Goal: Task Accomplishment & Management: Manage account settings

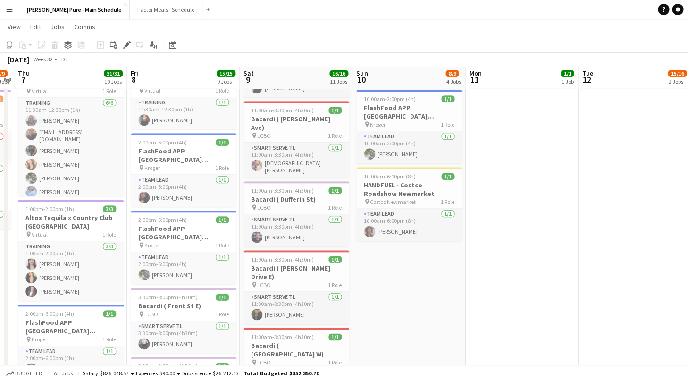
scroll to position [219, 0]
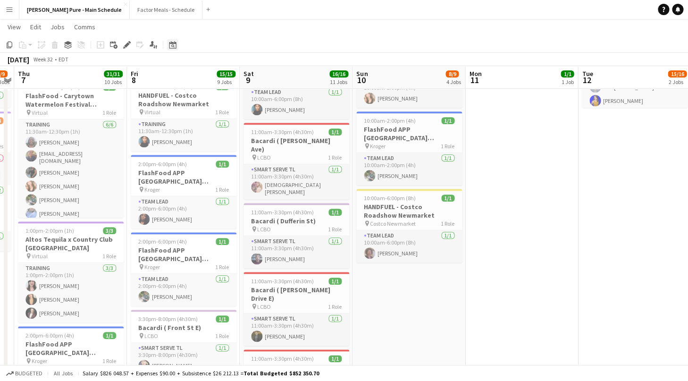
click at [171, 43] on icon at bounding box center [172, 45] width 7 height 8
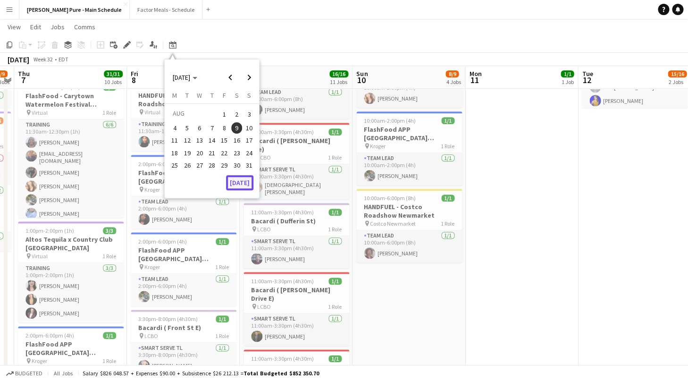
click at [239, 183] on button "[DATE]" at bounding box center [239, 182] width 27 height 15
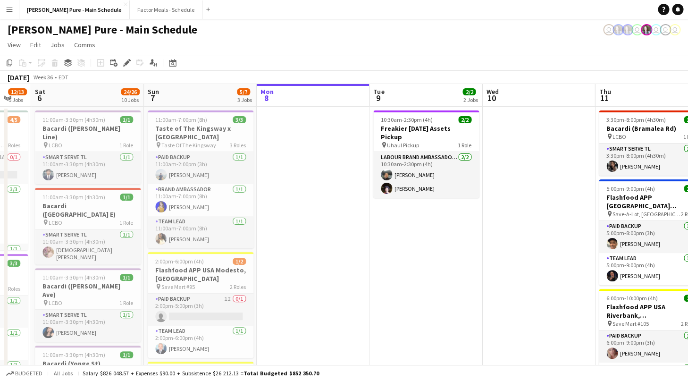
scroll to position [0, 256]
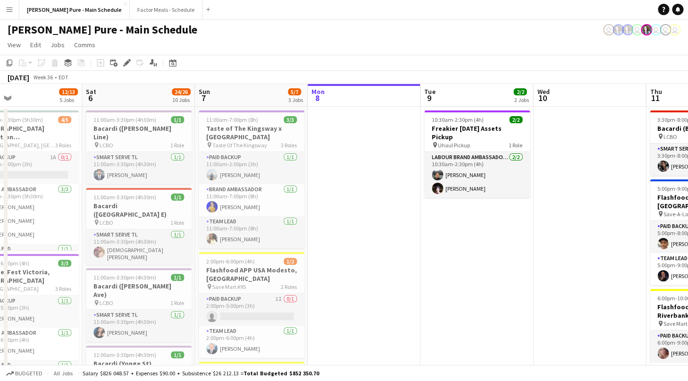
drag, startPoint x: 294, startPoint y: 230, endPoint x: 362, endPoint y: 229, distance: 67.9
click at [130, 8] on button "Factor Meals - Schedule Close" at bounding box center [166, 9] width 73 height 18
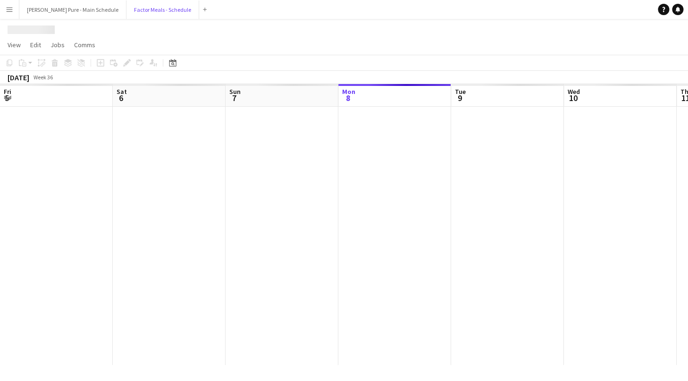
scroll to position [0, 225]
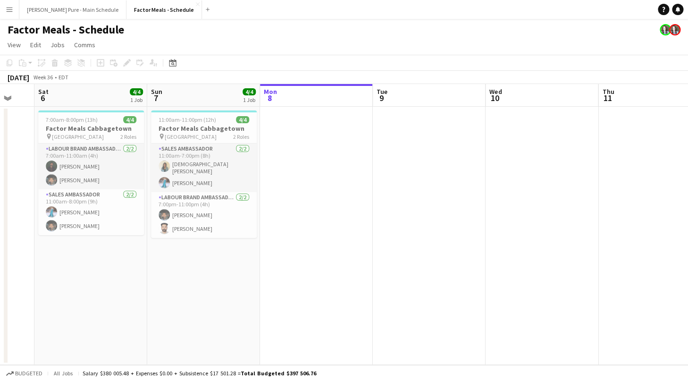
drag, startPoint x: 195, startPoint y: 173, endPoint x: 346, endPoint y: 175, distance: 150.5
click at [346, 175] on app-calendar-viewport "Thu 4 Fri 5 Sat 6 4/4 1 Job Sun 7 4/4 1 Job Mon 8 Tue 9 Wed 10 Thu 11 Fri 12 Sa…" at bounding box center [344, 224] width 688 height 281
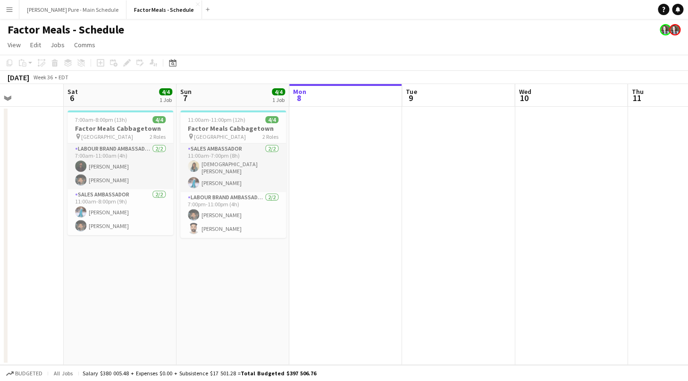
scroll to position [0, 232]
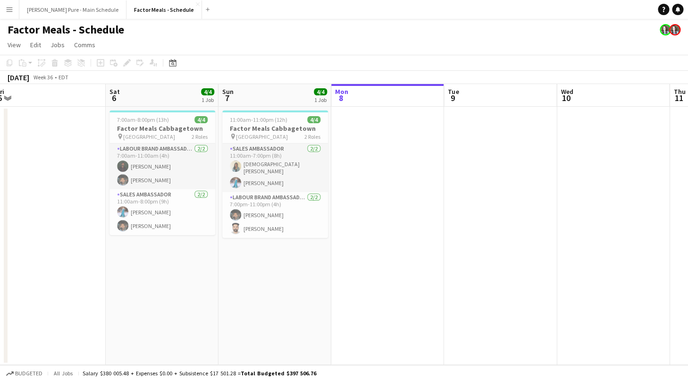
drag, startPoint x: 222, startPoint y: 286, endPoint x: 290, endPoint y: 283, distance: 68.4
click at [290, 283] on app-calendar-viewport "Wed 3 Thu 4 Fri 5 Sat 6 4/4 1 Job Sun 7 4/4 1 Job Mon 8 Tue 9 Wed 10 Thu 11 Fri…" at bounding box center [344, 224] width 688 height 281
click at [51, 9] on button "[PERSON_NAME] Pure - Main Schedule Close" at bounding box center [72, 9] width 107 height 18
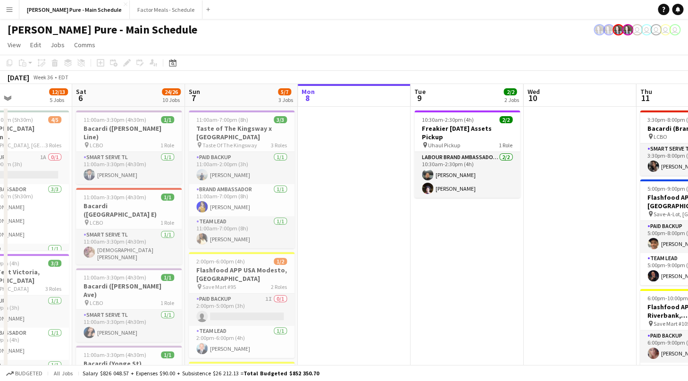
scroll to position [0, 246]
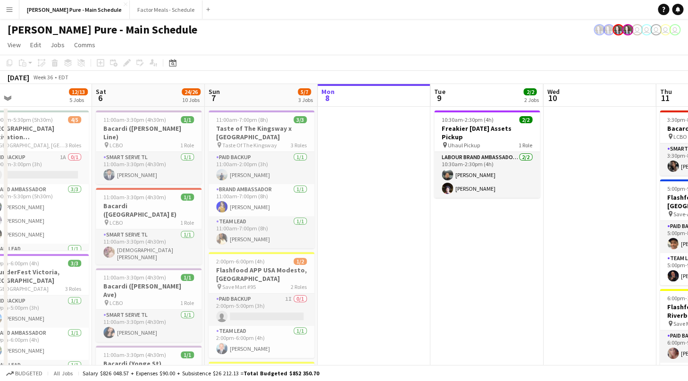
drag, startPoint x: 188, startPoint y: 218, endPoint x: 392, endPoint y: 209, distance: 204.4
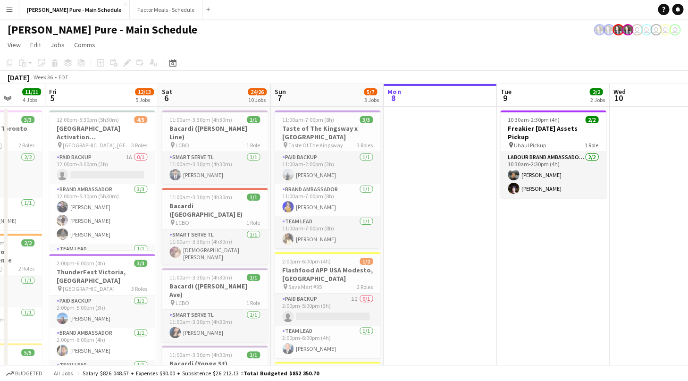
scroll to position [0, 291]
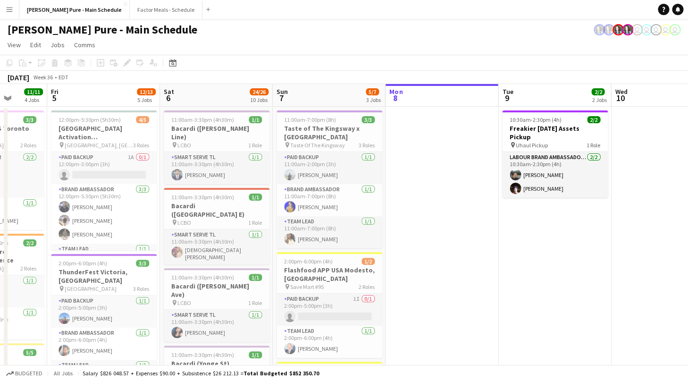
drag, startPoint x: 392, startPoint y: 209, endPoint x: 460, endPoint y: 201, distance: 68.4
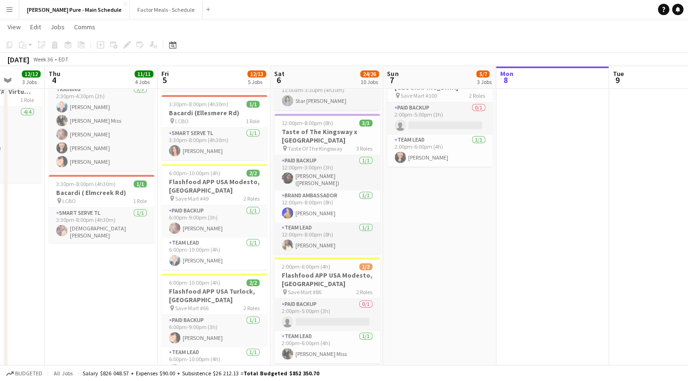
scroll to position [0, 290]
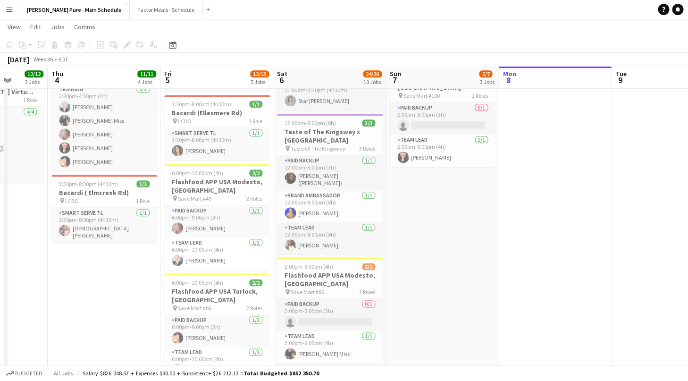
drag, startPoint x: 391, startPoint y: 224, endPoint x: 504, endPoint y: 223, distance: 112.7
click at [504, 223] on app-calendar-viewport "Mon 1 Tue 2 2/3 1 Job Wed 3 12/12 3 Jobs Thu 4 11/11 4 Jobs Fri 5 12/13 5 Jobs …" at bounding box center [344, 365] width 688 height 1256
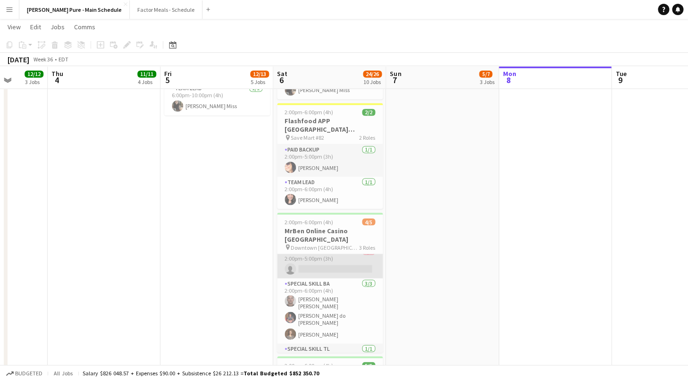
scroll to position [0, 0]
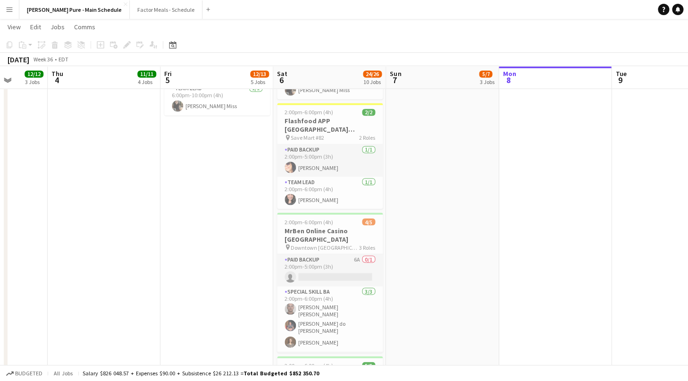
click at [8, 8] on app-icon "Menu" at bounding box center [10, 10] width 8 height 8
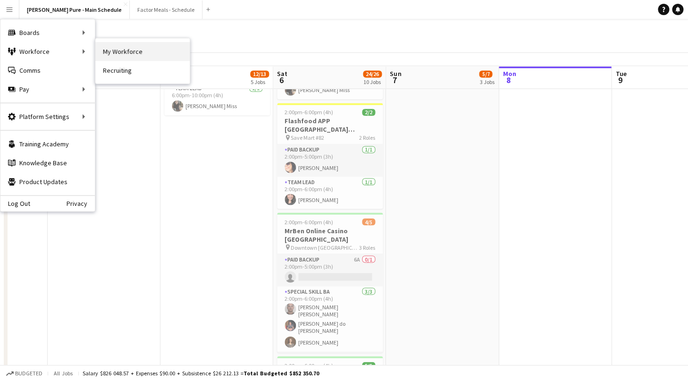
click at [108, 56] on link "My Workforce" at bounding box center [142, 51] width 94 height 19
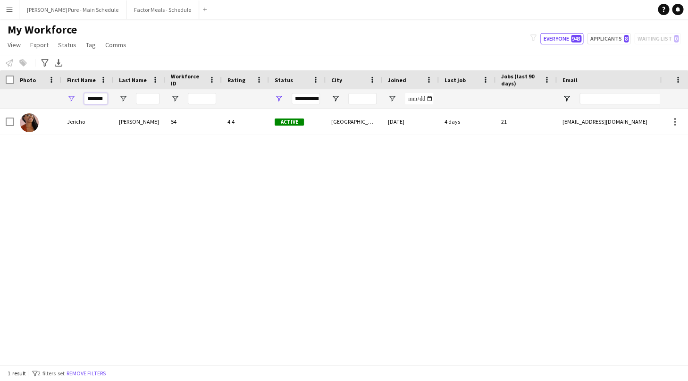
drag, startPoint x: 91, startPoint y: 98, endPoint x: 63, endPoint y: 91, distance: 29.1
click at [65, 91] on div "*******" at bounding box center [87, 98] width 52 height 19
type input "*"
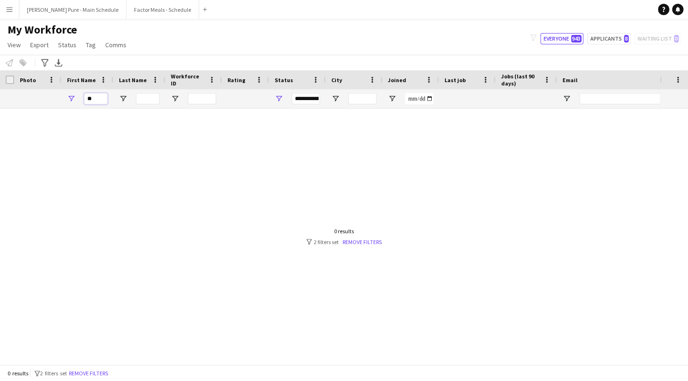
type input "*"
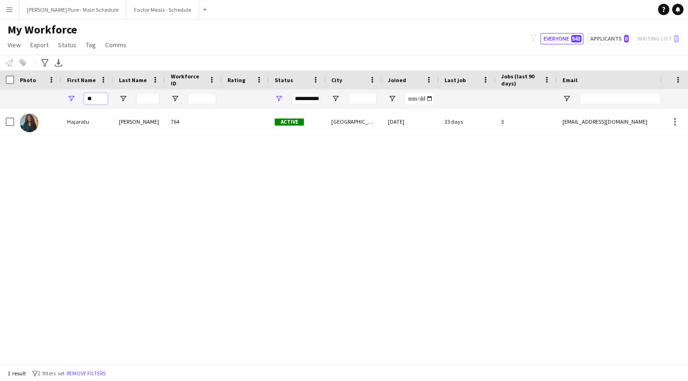
type input "*"
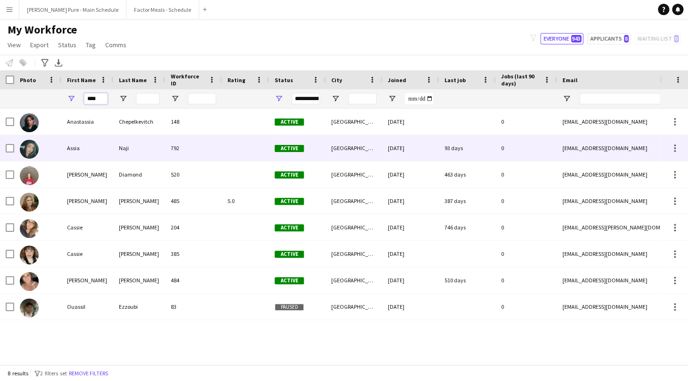
type input "****"
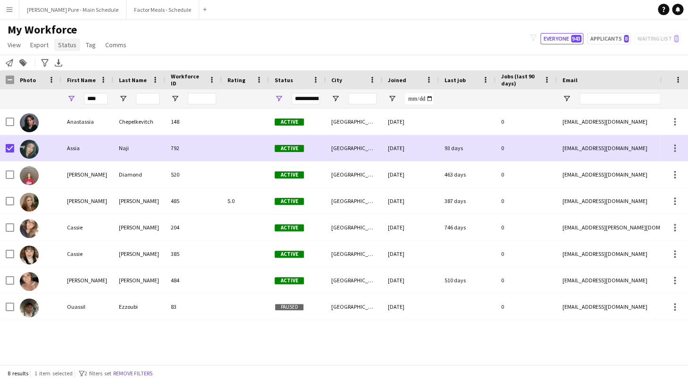
click at [67, 45] on span "Status" at bounding box center [67, 45] width 18 height 8
click at [75, 69] on link "Edit" at bounding box center [87, 65] width 66 height 20
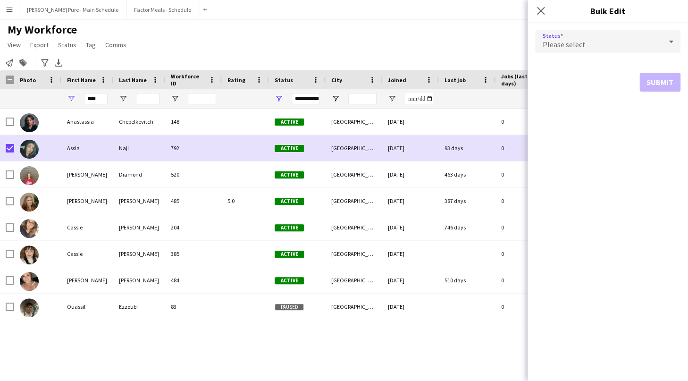
click at [563, 43] on span "Please select" at bounding box center [563, 44] width 43 height 9
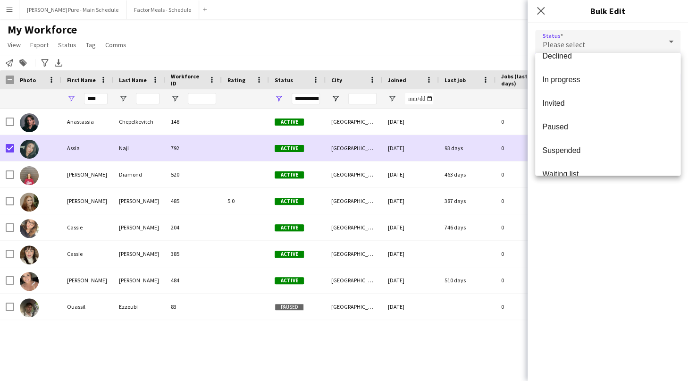
scroll to position [97, 0]
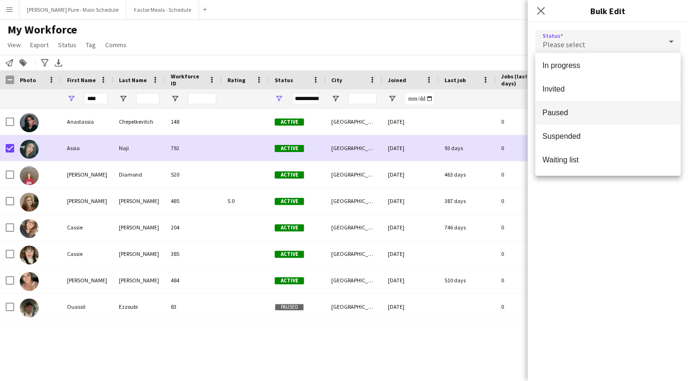
click at [570, 110] on span "Paused" at bounding box center [607, 112] width 130 height 9
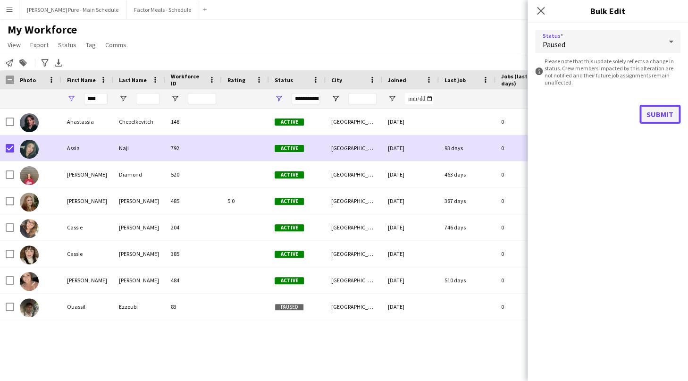
click at [654, 114] on button "Submit" at bounding box center [659, 114] width 41 height 19
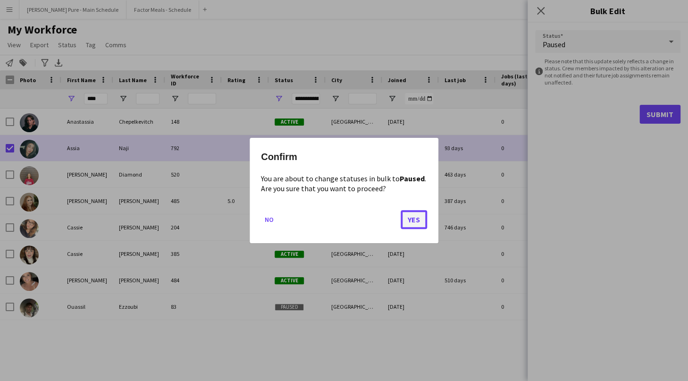
click at [416, 218] on button "Yes" at bounding box center [413, 219] width 26 height 19
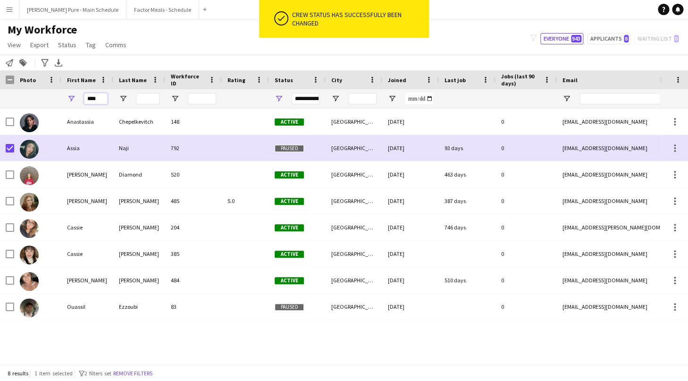
drag, startPoint x: 100, startPoint y: 100, endPoint x: 56, endPoint y: 100, distance: 44.8
click at [84, 100] on input "****" at bounding box center [96, 98] width 24 height 11
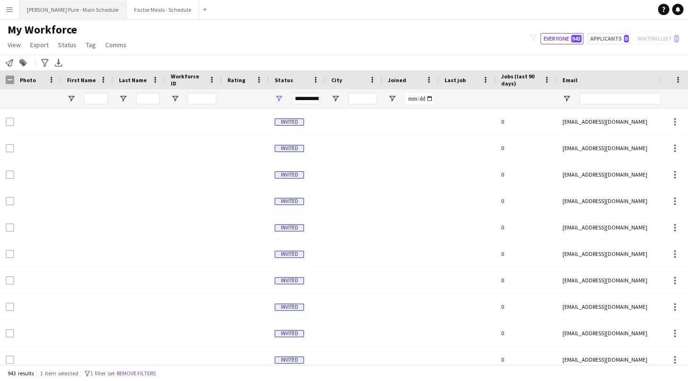
click at [60, 15] on button "[PERSON_NAME] Pure - Main Schedule Close" at bounding box center [72, 9] width 107 height 18
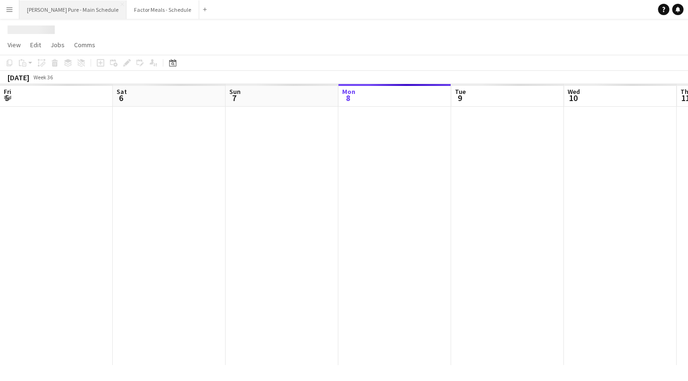
scroll to position [0, 225]
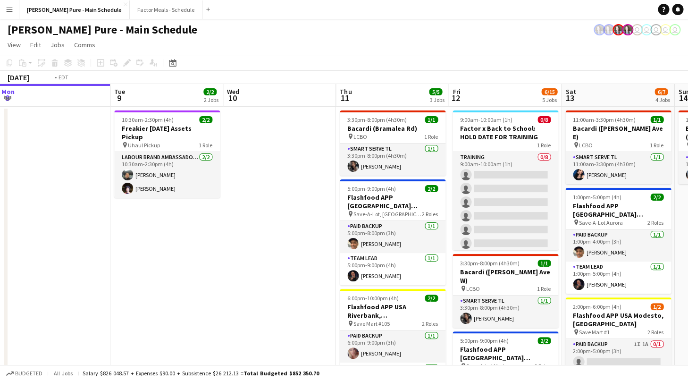
drag, startPoint x: 411, startPoint y: 204, endPoint x: 296, endPoint y: 207, distance: 115.1
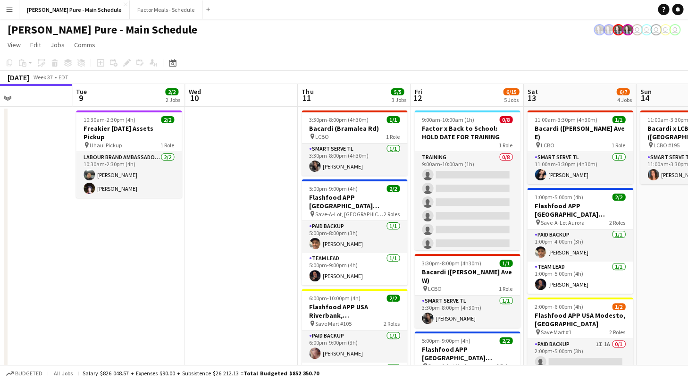
scroll to position [0, 397]
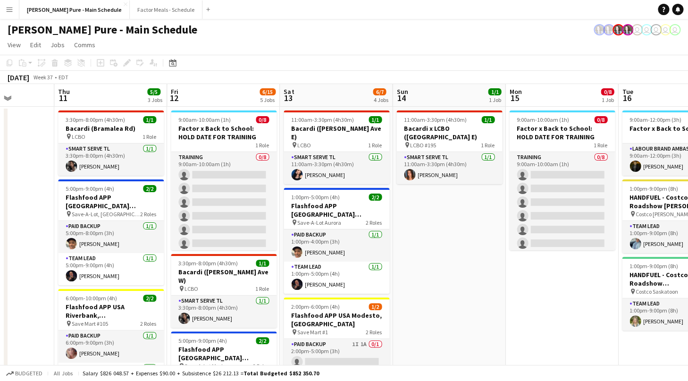
drag, startPoint x: 569, startPoint y: 173, endPoint x: 287, endPoint y: 167, distance: 281.6
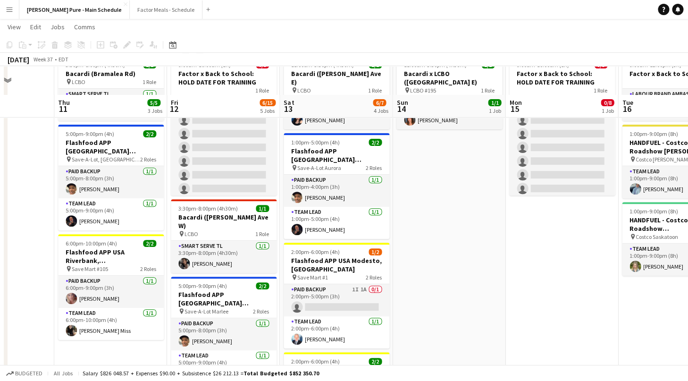
scroll to position [0, 0]
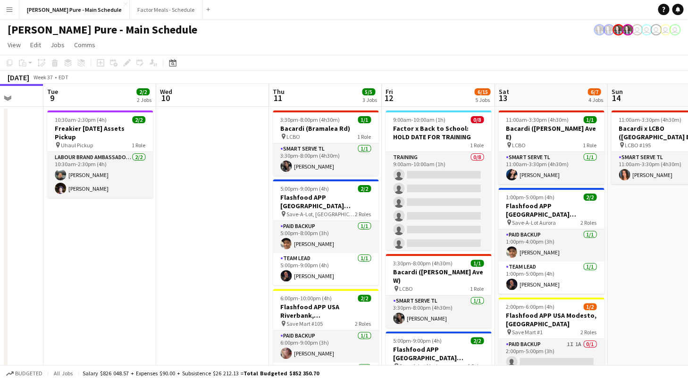
drag, startPoint x: 339, startPoint y: 251, endPoint x: 554, endPoint y: 247, distance: 215.1
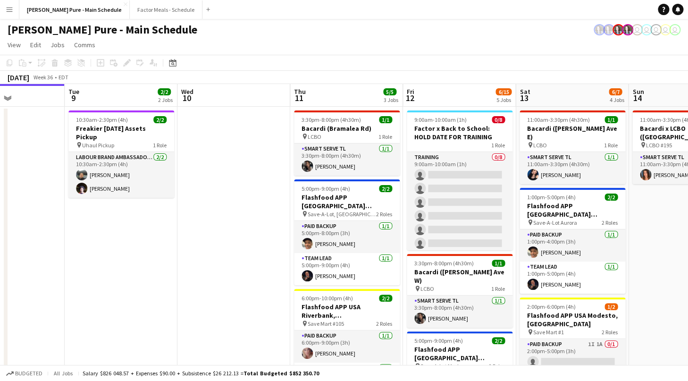
drag, startPoint x: 90, startPoint y: 266, endPoint x: 450, endPoint y: 243, distance: 361.0
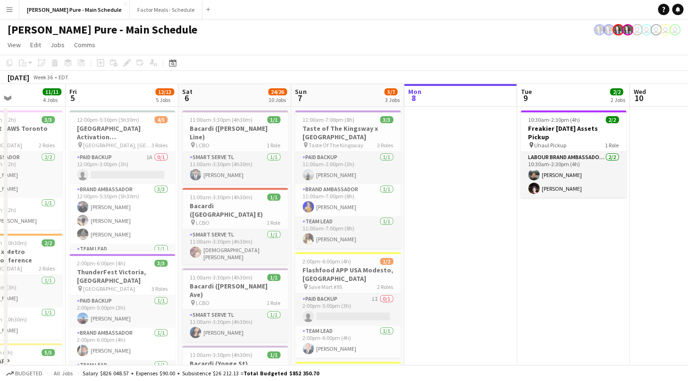
scroll to position [0, 386]
drag, startPoint x: 232, startPoint y: 239, endPoint x: 344, endPoint y: 201, distance: 118.4
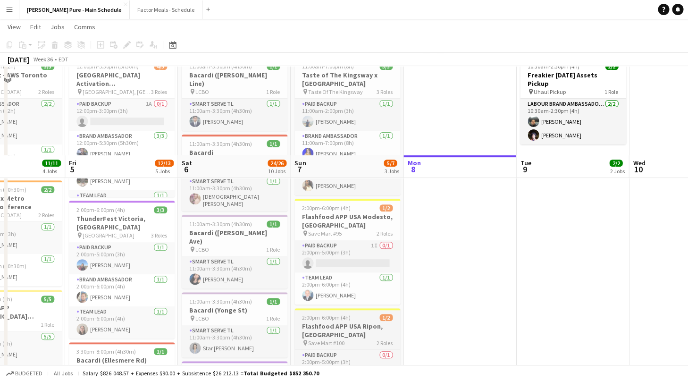
scroll to position [0, 0]
